Goal: Check status: Check status

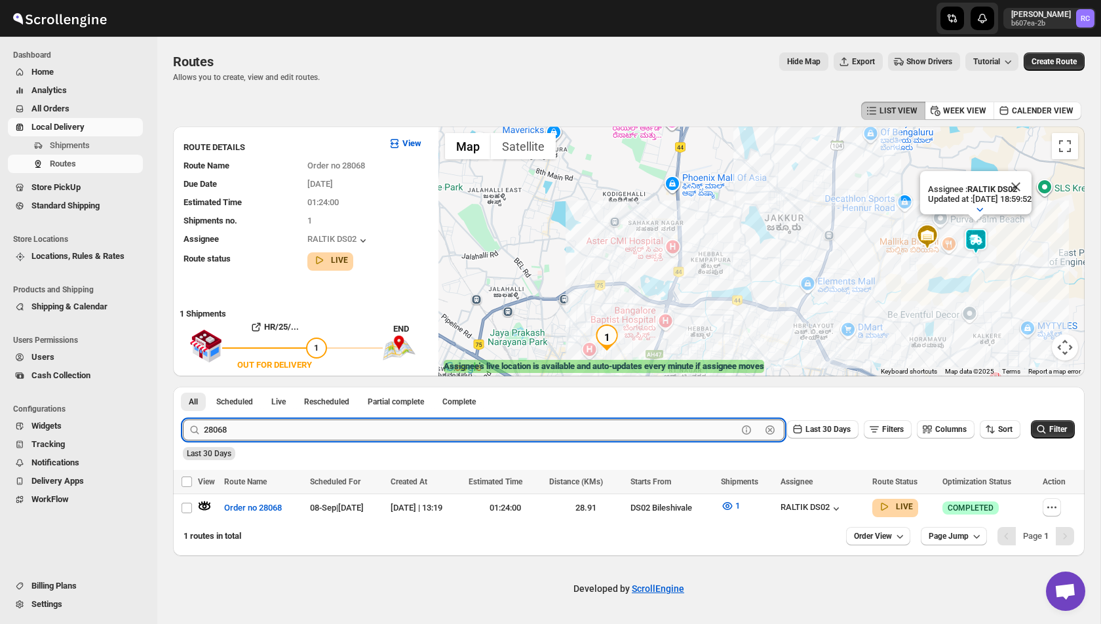
click at [264, 433] on input "28068" at bounding box center [470, 429] width 533 height 21
paste input "122"
click at [183, 387] on button "Submit" at bounding box center [201, 394] width 37 height 14
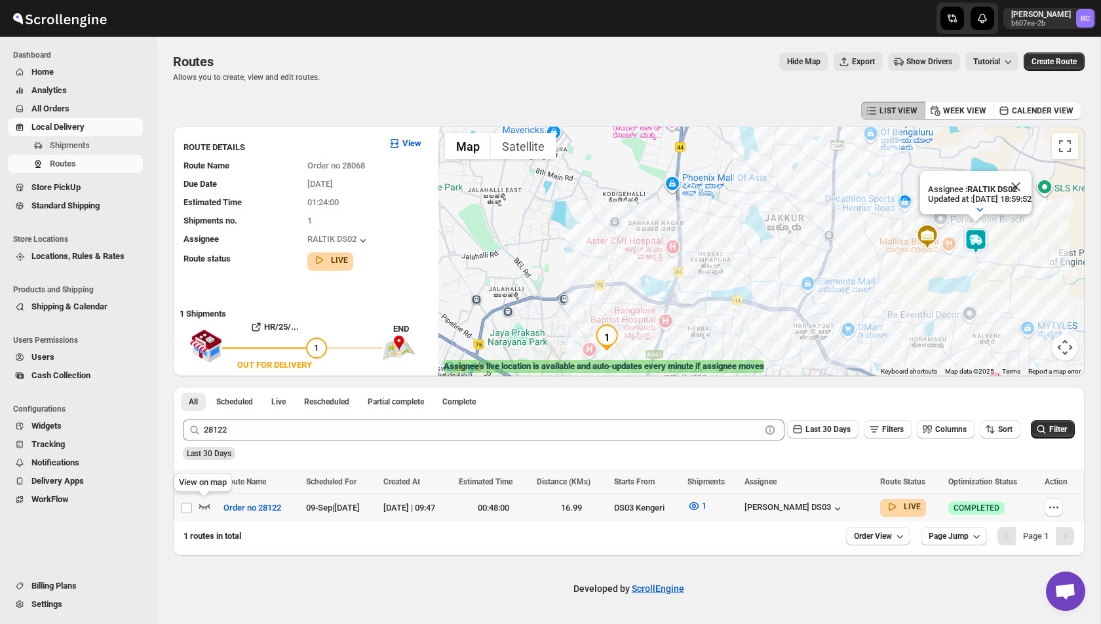
click at [198, 507] on icon "button" at bounding box center [204, 505] width 13 height 13
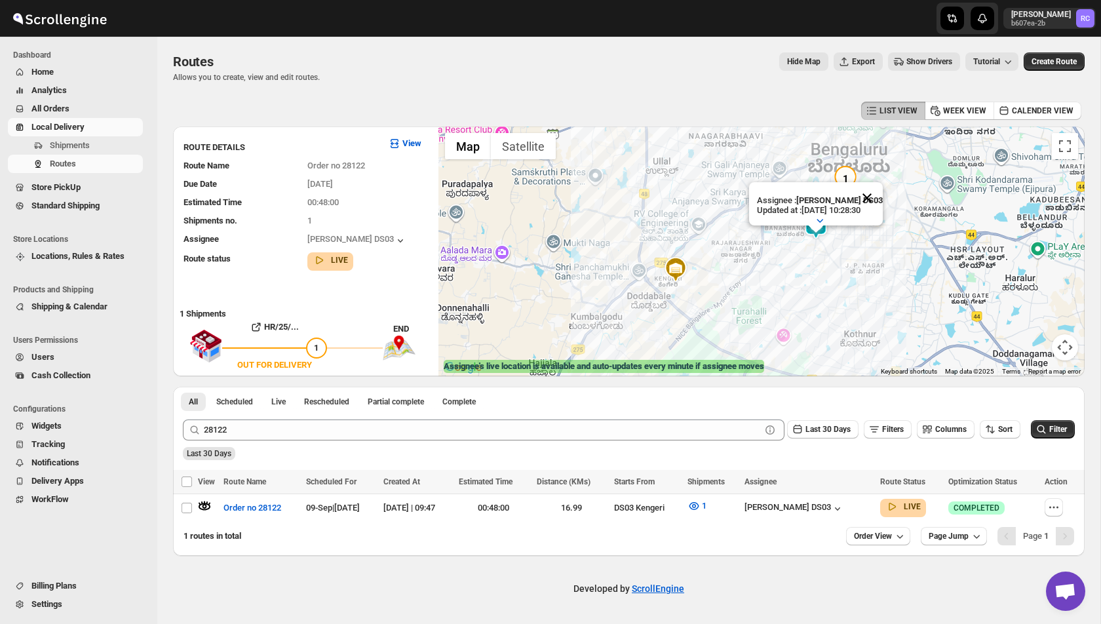
click at [870, 195] on button "Close" at bounding box center [866, 197] width 31 height 31
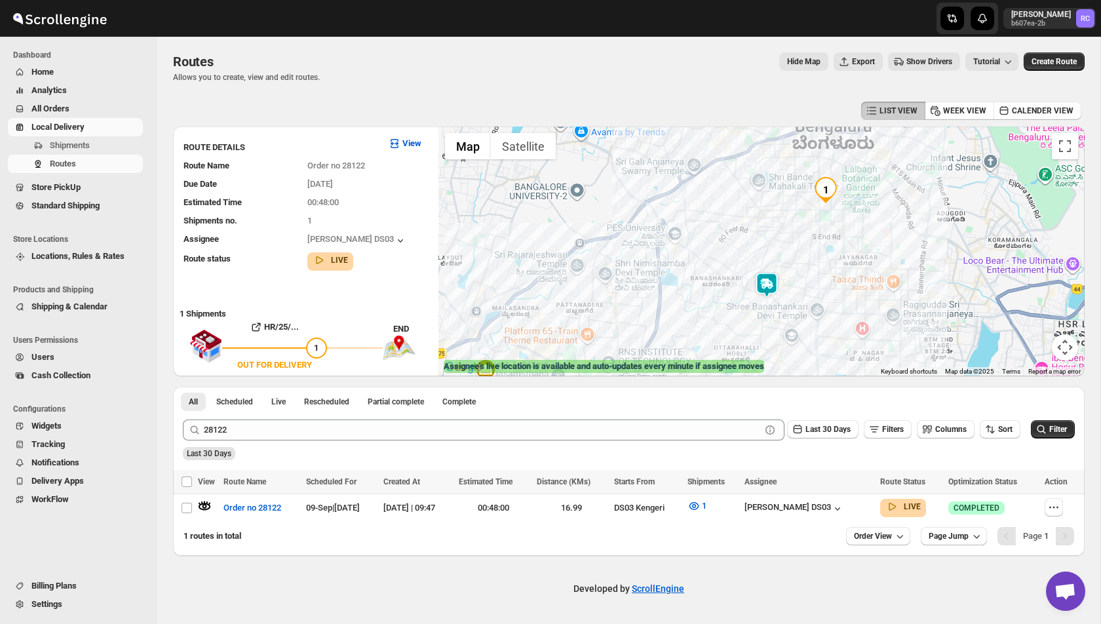
click at [766, 286] on img at bounding box center [767, 285] width 26 height 26
click at [823, 228] on button "Close" at bounding box center [817, 230] width 31 height 31
click at [771, 277] on img at bounding box center [767, 285] width 26 height 26
click at [769, 282] on img at bounding box center [767, 285] width 26 height 26
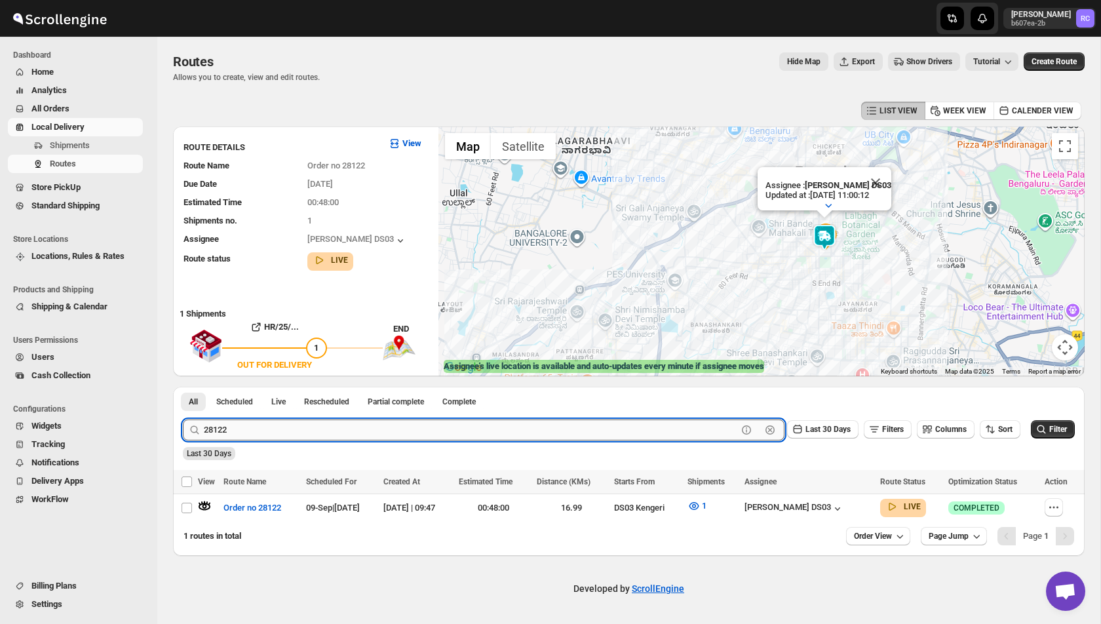
click at [267, 440] on input "28122" at bounding box center [470, 429] width 533 height 21
paste input "19"
click at [183, 387] on button "Submit" at bounding box center [201, 394] width 37 height 14
click at [203, 507] on icon "button" at bounding box center [204, 506] width 11 height 5
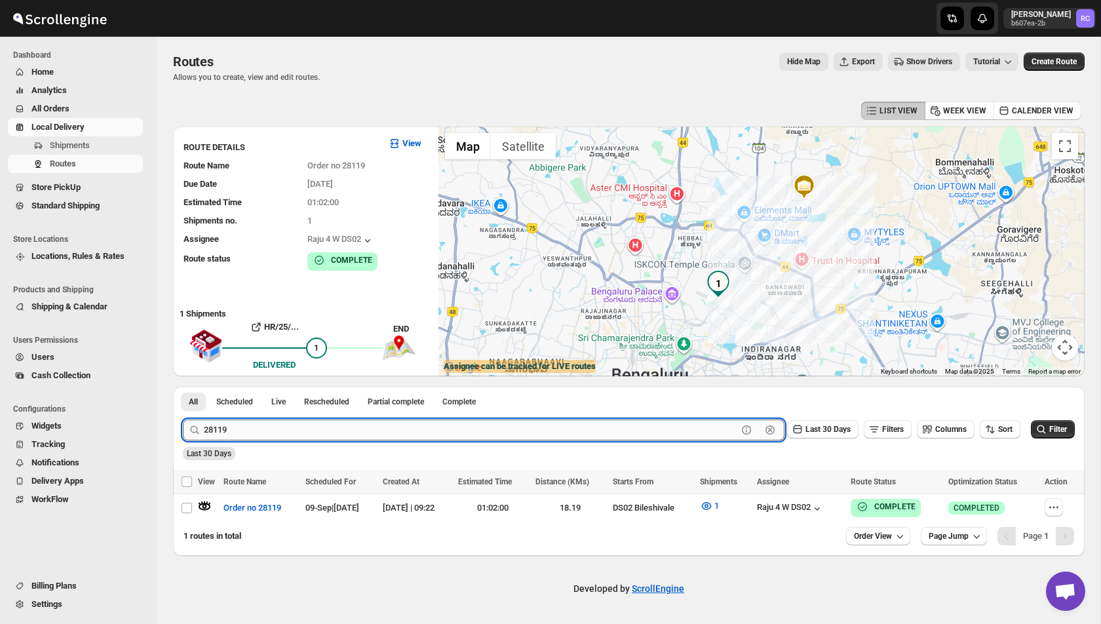
click at [240, 435] on input "28119" at bounding box center [470, 429] width 533 height 21
paste input "30"
type input "28130"
click at [183, 387] on button "Submit" at bounding box center [201, 394] width 37 height 14
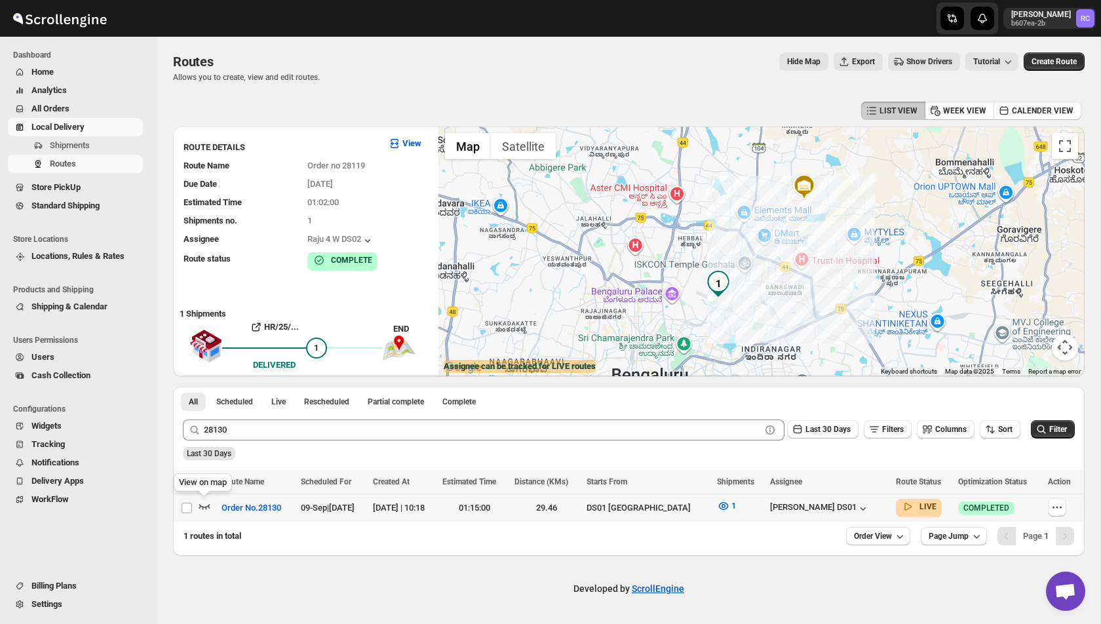
click at [206, 506] on icon "button" at bounding box center [204, 506] width 11 height 5
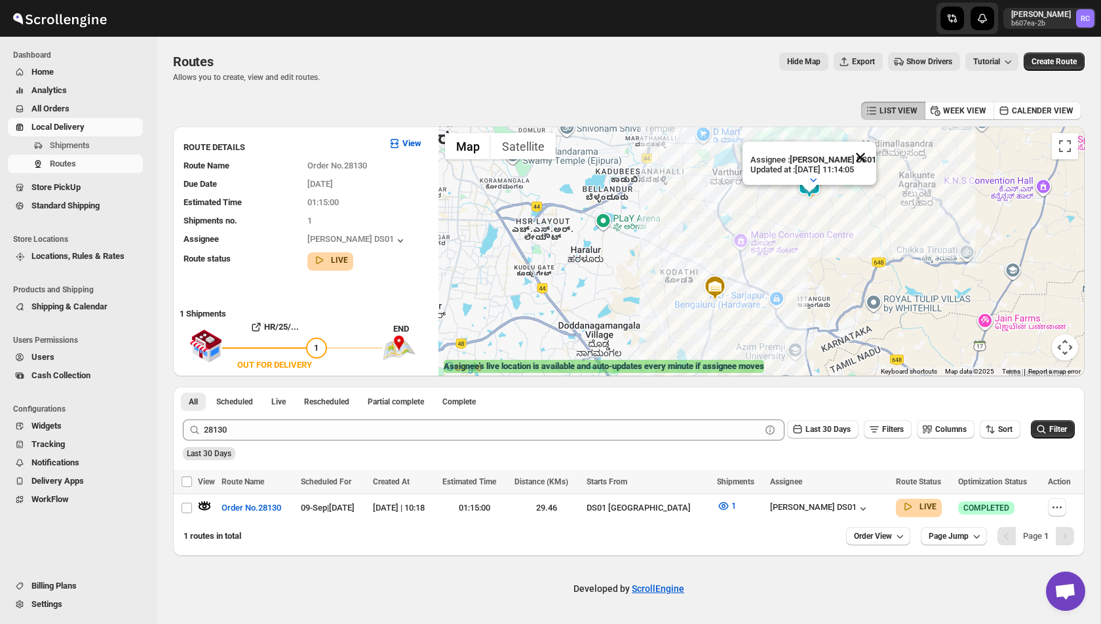
click at [863, 158] on button "Close" at bounding box center [860, 157] width 31 height 31
